Goal: Navigation & Orientation: Find specific page/section

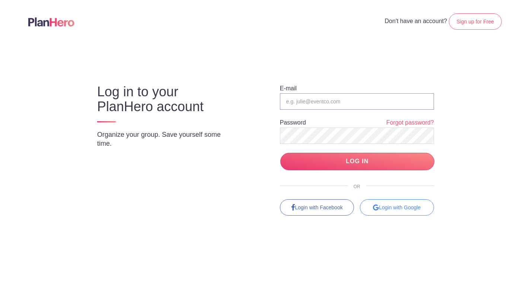
click at [308, 103] on input "email" at bounding box center [357, 101] width 154 height 16
type input "moderators@grief.com"
click at [228, 190] on div "Log in to your PlanHero account Organize your group. Save yourself some time. E…" at bounding box center [264, 143] width 405 height 145
click at [369, 160] on input "LOG IN" at bounding box center [357, 161] width 154 height 17
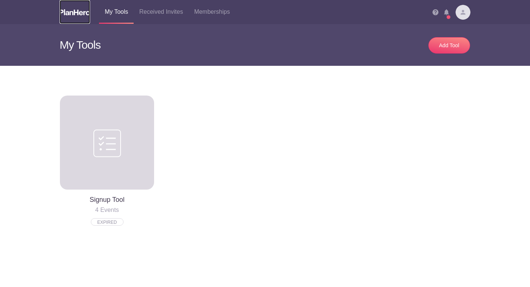
click at [75, 14] on img at bounding box center [75, 12] width 31 height 6
click at [77, 12] on img at bounding box center [75, 12] width 31 height 6
click at [446, 12] on img at bounding box center [446, 12] width 5 height 6
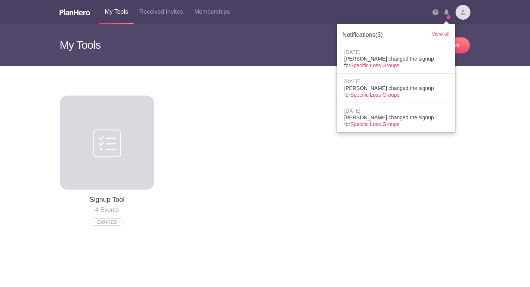
click at [92, 48] on h3 "My Tools" at bounding box center [160, 45] width 200 height 42
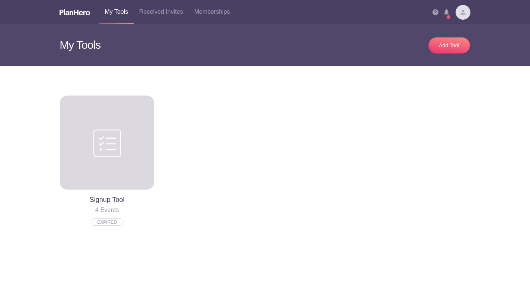
click at [106, 209] on h4 "4 Events" at bounding box center [107, 209] width 94 height 9
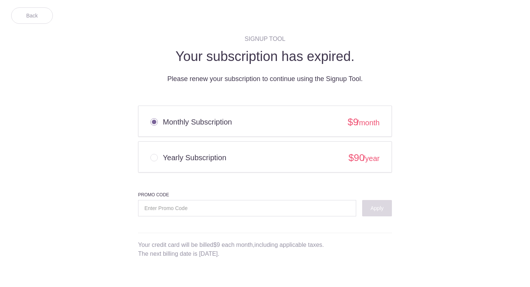
click at [106, 164] on body "Back SIGNUP TOOL Your subscription has expired. Please renew your subscription …" at bounding box center [265, 143] width 530 height 287
click at [30, 16] on link "Back" at bounding box center [32, 15] width 42 height 16
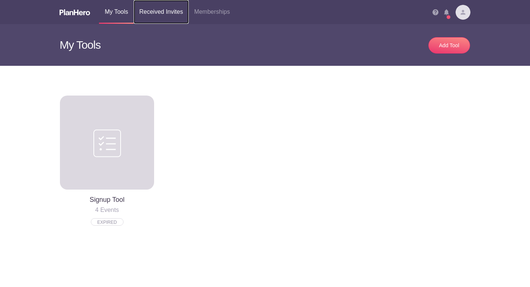
click at [165, 12] on link "Received Invites" at bounding box center [161, 12] width 55 height 24
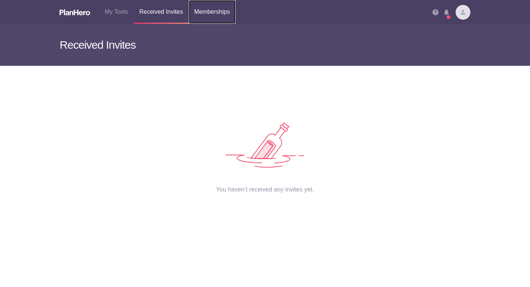
click at [222, 10] on link "Memberships" at bounding box center [212, 12] width 47 height 24
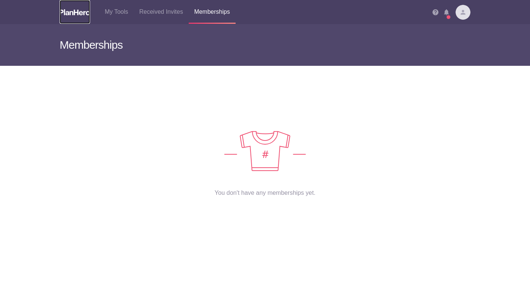
click at [70, 12] on img at bounding box center [75, 12] width 31 height 6
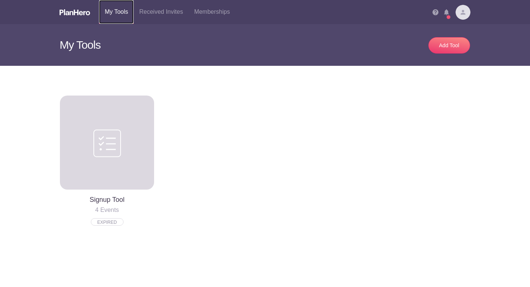
click at [115, 6] on link "My Tools" at bounding box center [116, 12] width 35 height 24
click at [68, 14] on img at bounding box center [75, 12] width 31 height 6
click at [175, 12] on link "Received Invites" at bounding box center [161, 12] width 55 height 24
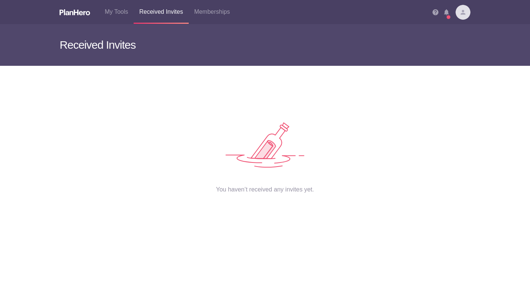
click at [448, 16] on li "Notifications (3) View all Apr 24, 2023 Teri Rose changed the signup for Specif…" at bounding box center [450, 9] width 12 height 19
click at [466, 16] on img at bounding box center [462, 12] width 15 height 15
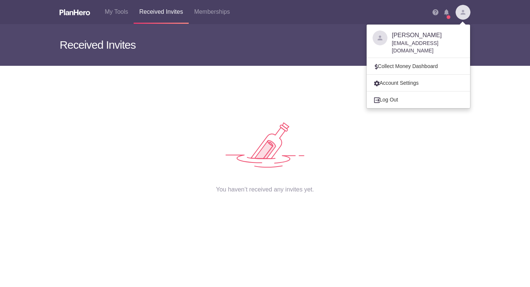
click at [306, 40] on h3 "Received Invites" at bounding box center [265, 45] width 410 height 42
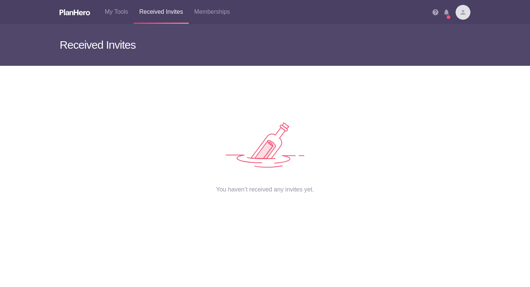
click at [113, 48] on h3 "Received Invites" at bounding box center [265, 45] width 410 height 42
click at [289, 196] on div "You haven’t received any invites yet." at bounding box center [265, 132] width 432 height 132
click at [73, 4] on link at bounding box center [75, 12] width 31 height 24
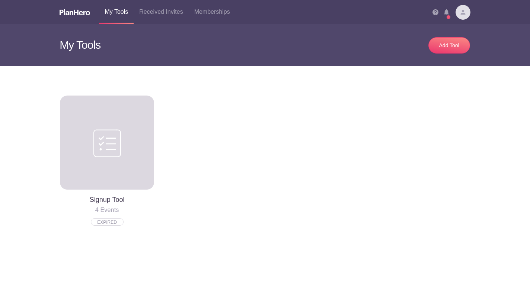
click at [114, 153] on img at bounding box center [107, 143] width 28 height 30
